Goal: Information Seeking & Learning: Learn about a topic

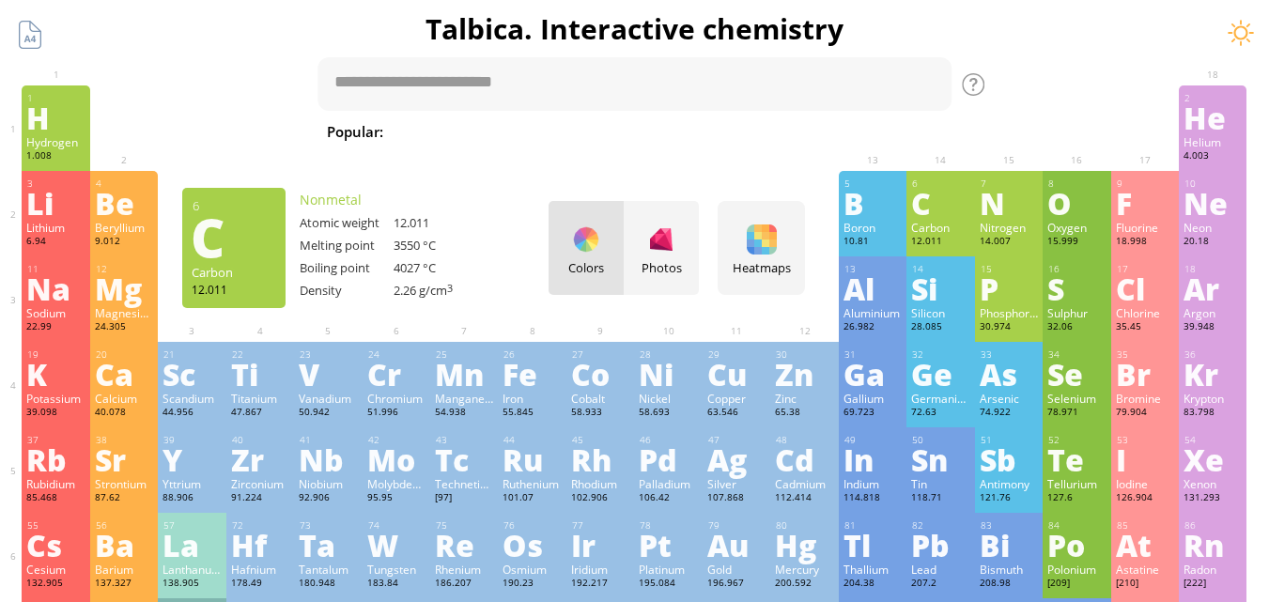
click at [929, 206] on div "C" at bounding box center [940, 203] width 58 height 30
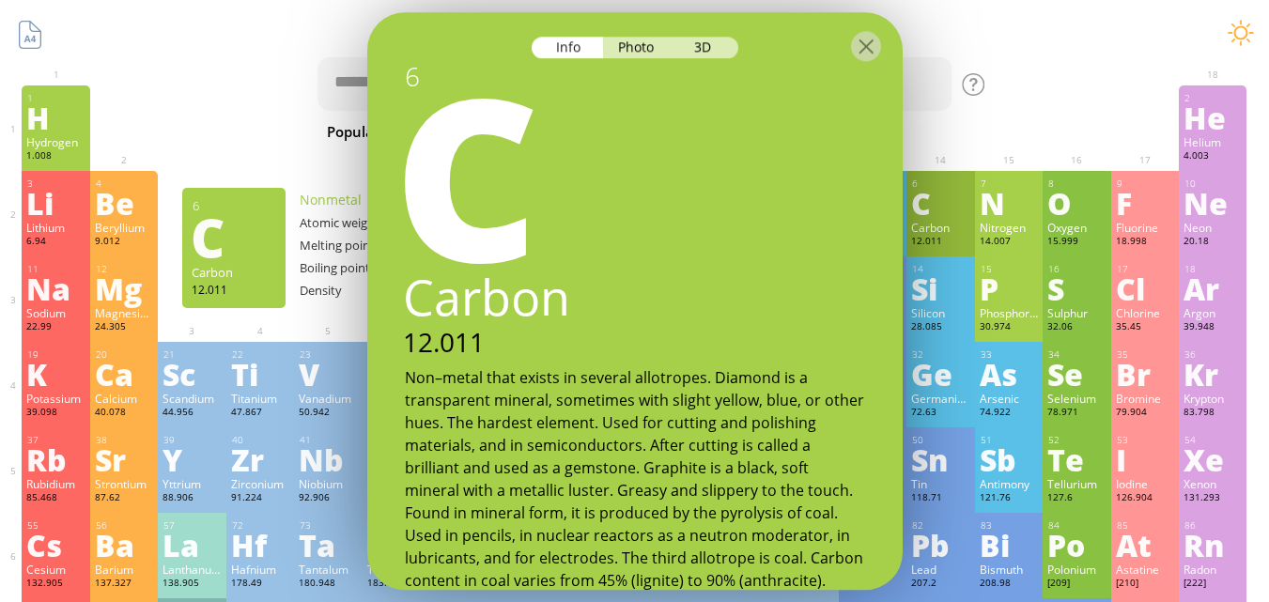
click at [934, 206] on div "C" at bounding box center [940, 203] width 58 height 30
click at [625, 45] on div "Photo" at bounding box center [637, 48] width 68 height 22
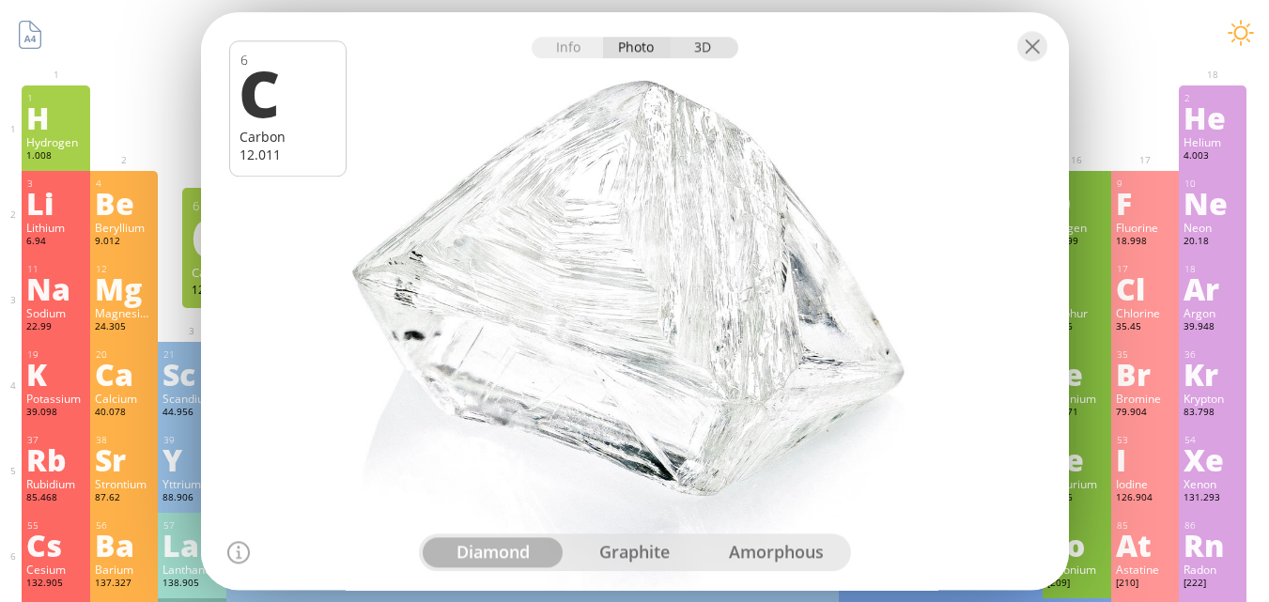
click at [710, 51] on div "3D" at bounding box center [704, 48] width 68 height 22
click at [703, 41] on div "Info Photo 3D" at bounding box center [635, 48] width 207 height 22
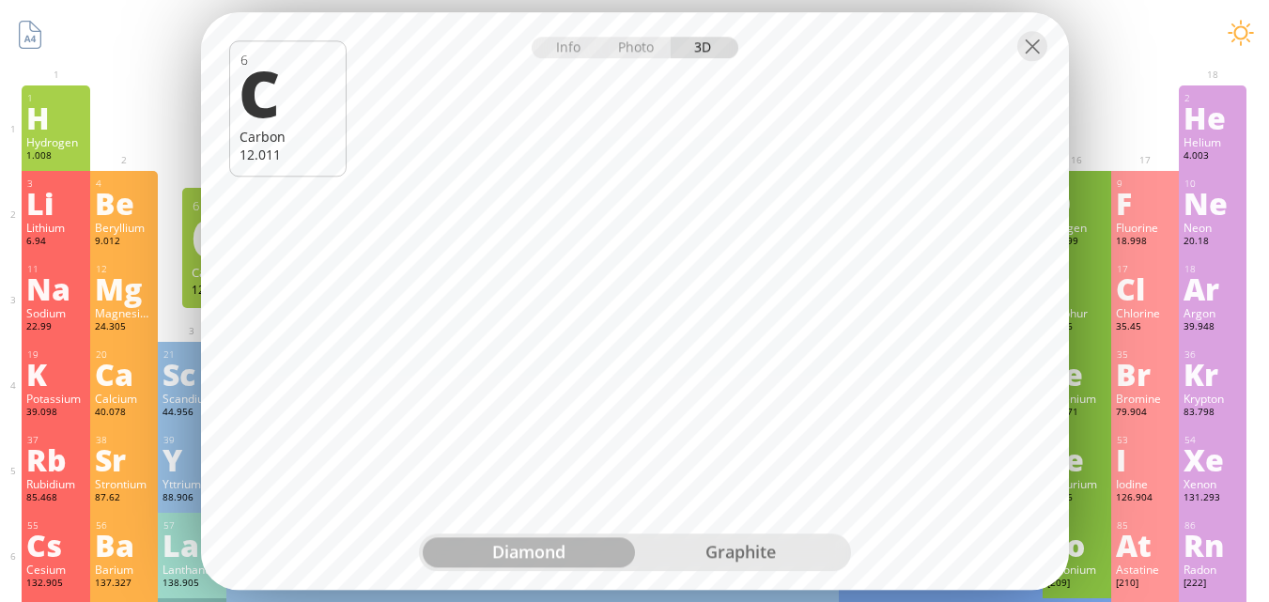
click at [721, 552] on div "graphite" at bounding box center [741, 552] width 212 height 30
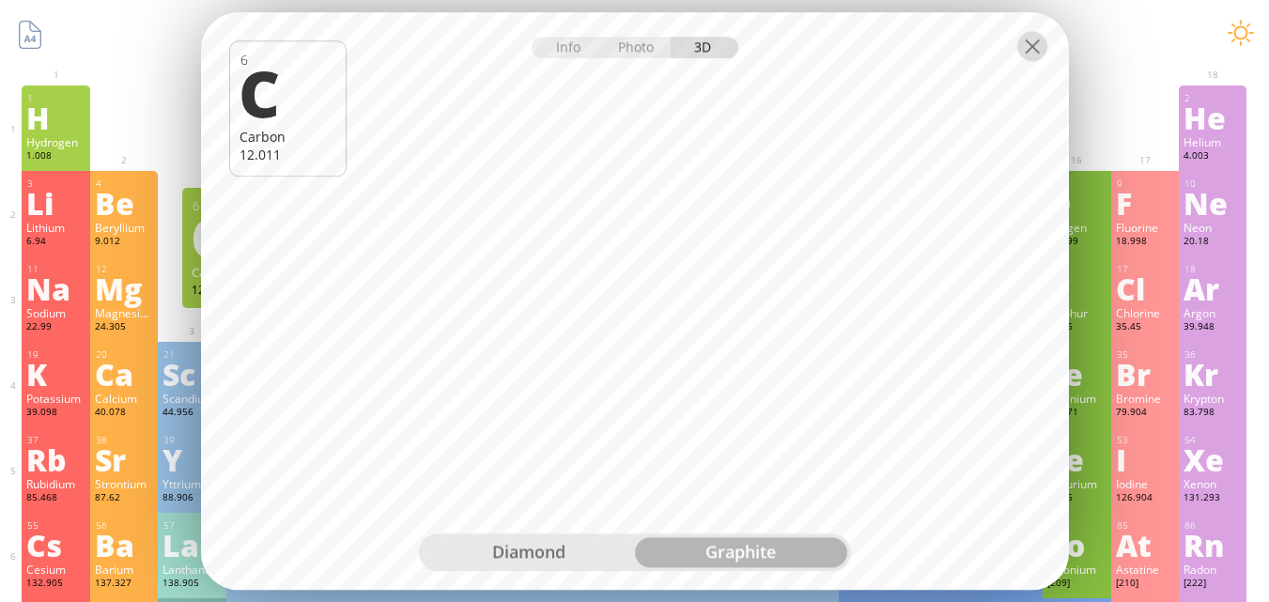
click at [1033, 50] on div at bounding box center [1032, 46] width 30 height 30
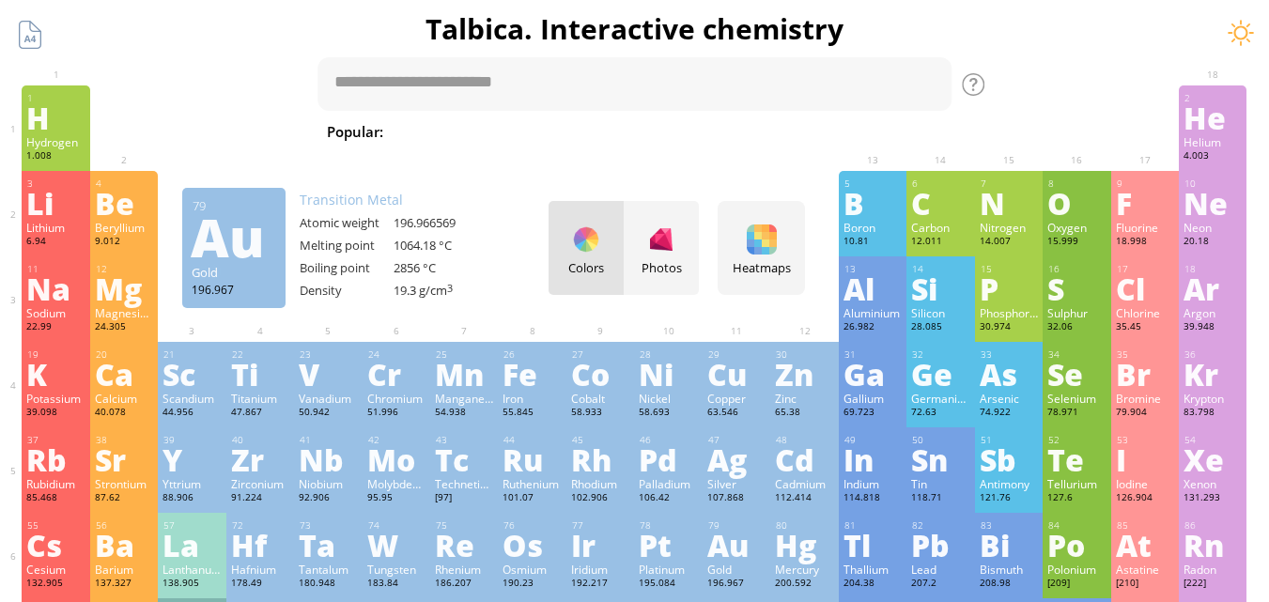
click at [728, 555] on div "Au" at bounding box center [736, 545] width 58 height 30
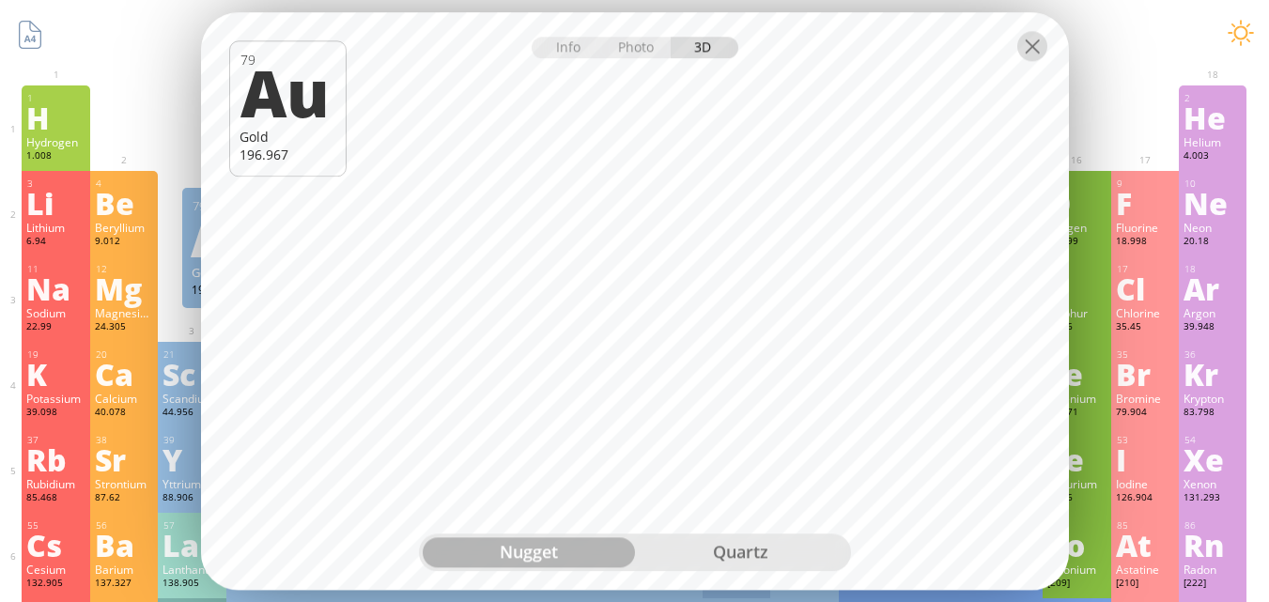
click at [1029, 51] on div at bounding box center [1032, 46] width 30 height 30
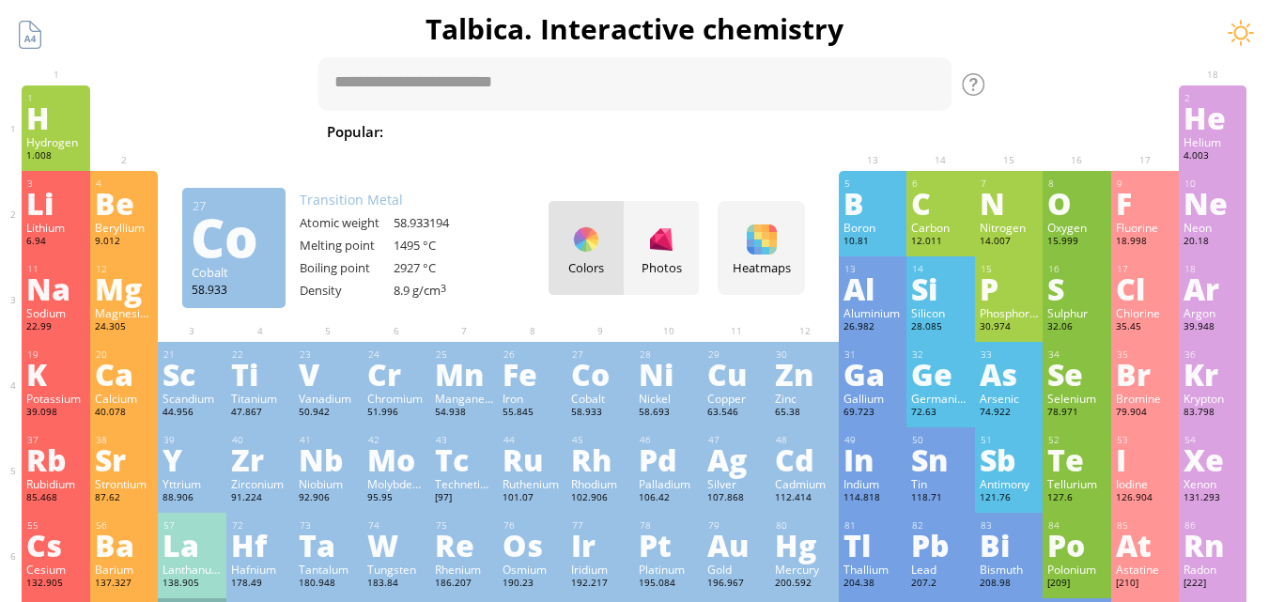
click at [598, 381] on div "Co" at bounding box center [600, 374] width 58 height 30
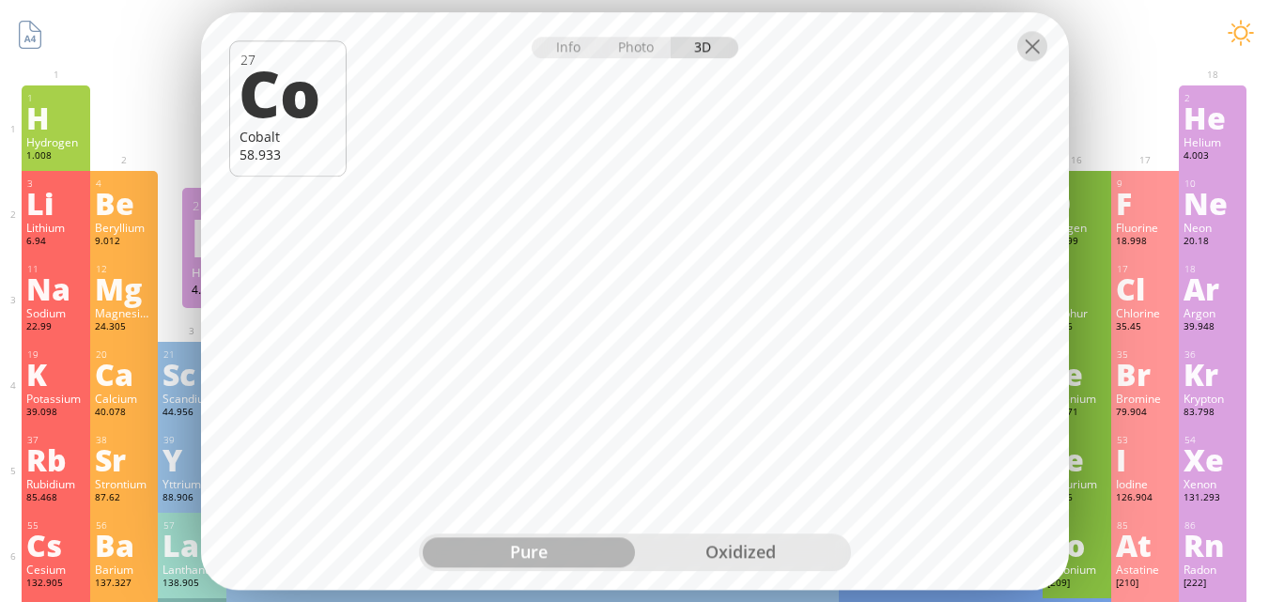
click at [1023, 40] on div at bounding box center [1032, 46] width 30 height 30
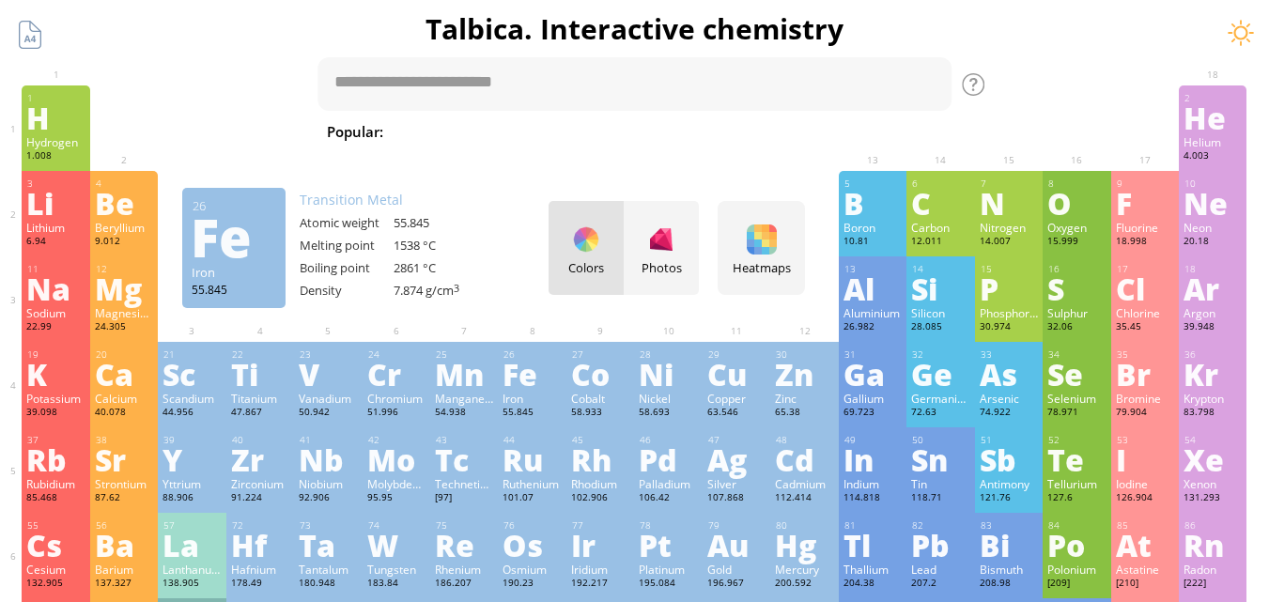
click at [513, 379] on div "Fe" at bounding box center [531, 374] width 58 height 30
click at [0, 0] on div "Info Photo 3D Info Photo 3D 27 Co Cobalt 58.933 Rough uncut diamond DmitrySt pu…" at bounding box center [0, 0] width 0 height 0
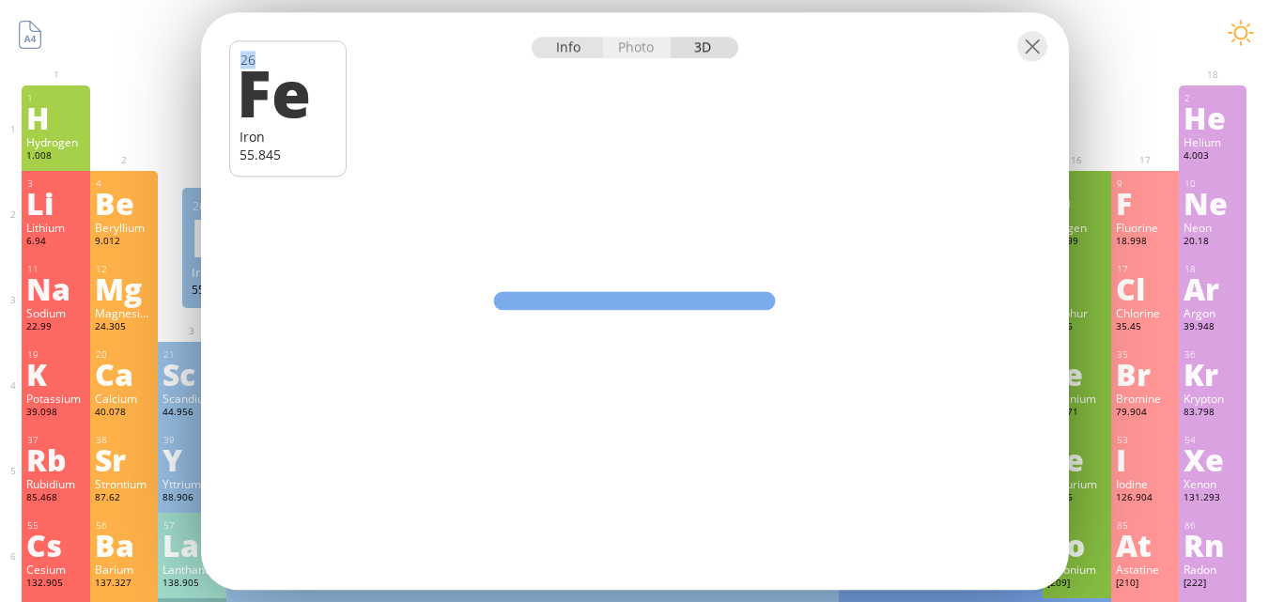
click at [571, 51] on div "Info" at bounding box center [568, 48] width 72 height 22
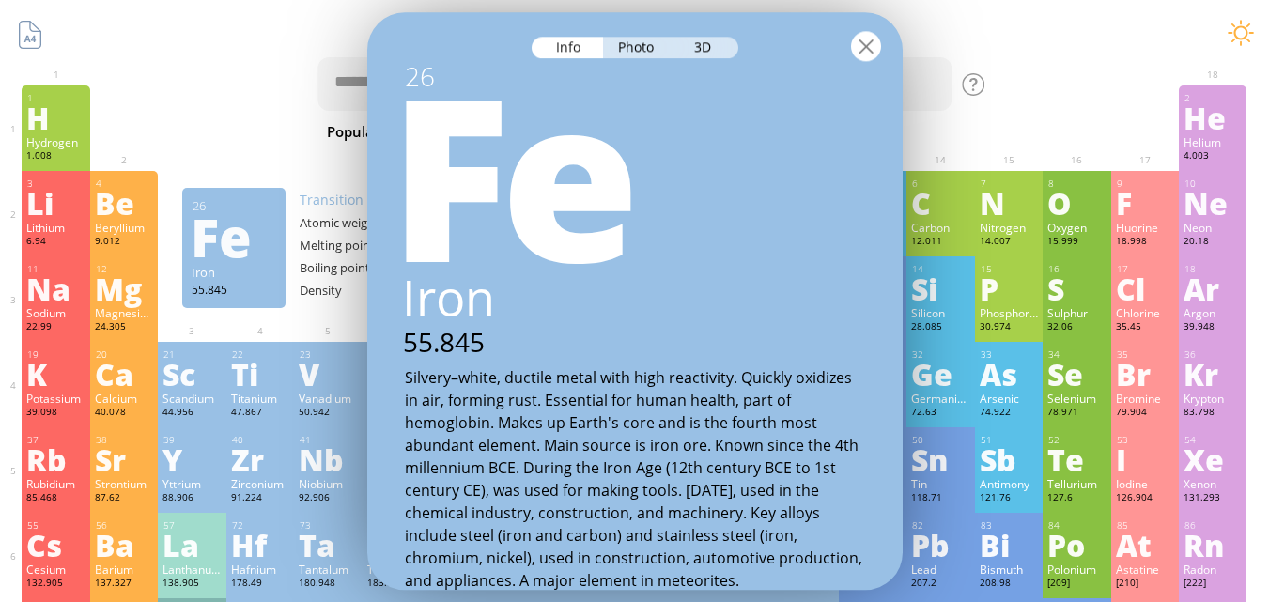
click at [854, 46] on div at bounding box center [866, 46] width 30 height 30
